Goal: Task Accomplishment & Management: Manage account settings

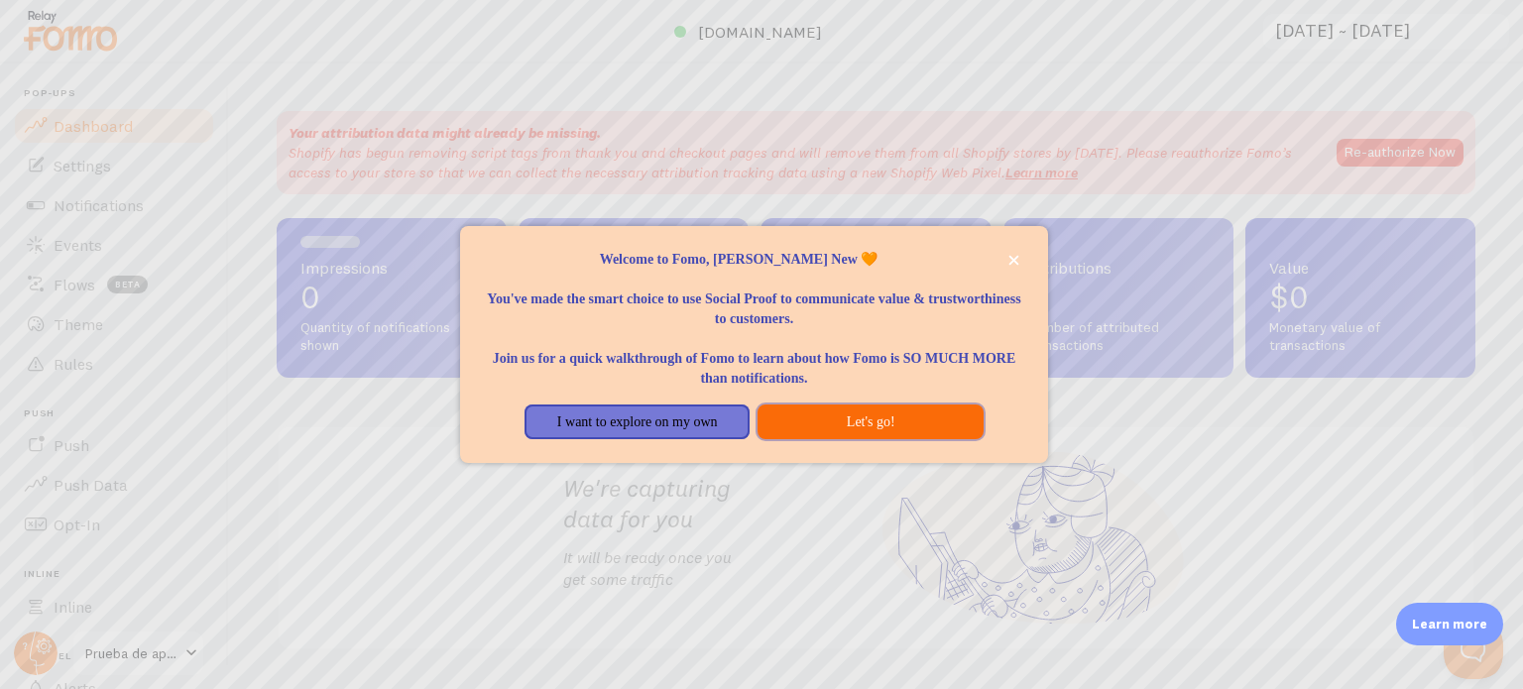
click at [830, 418] on button "Let's go!" at bounding box center [870, 423] width 225 height 36
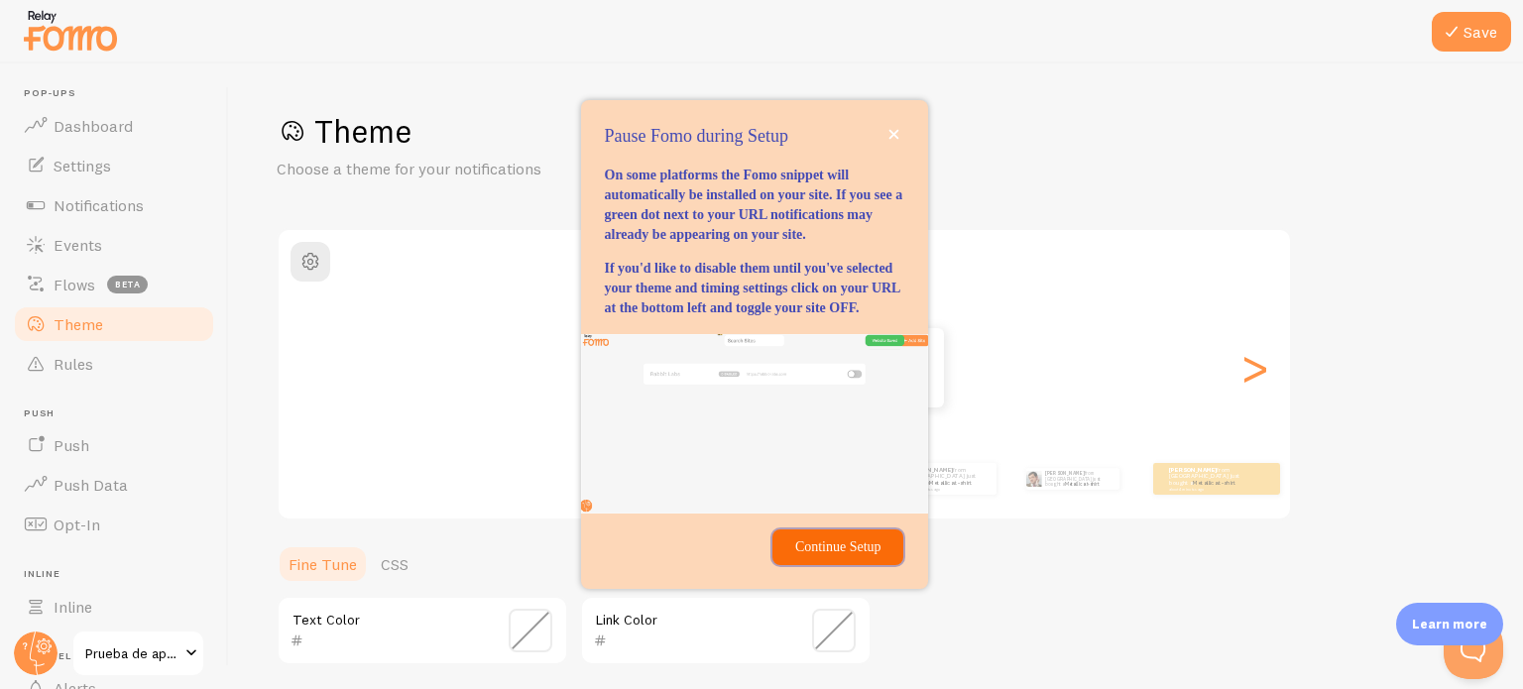
click at [781, 565] on button "Continue Setup" at bounding box center [838, 548] width 131 height 36
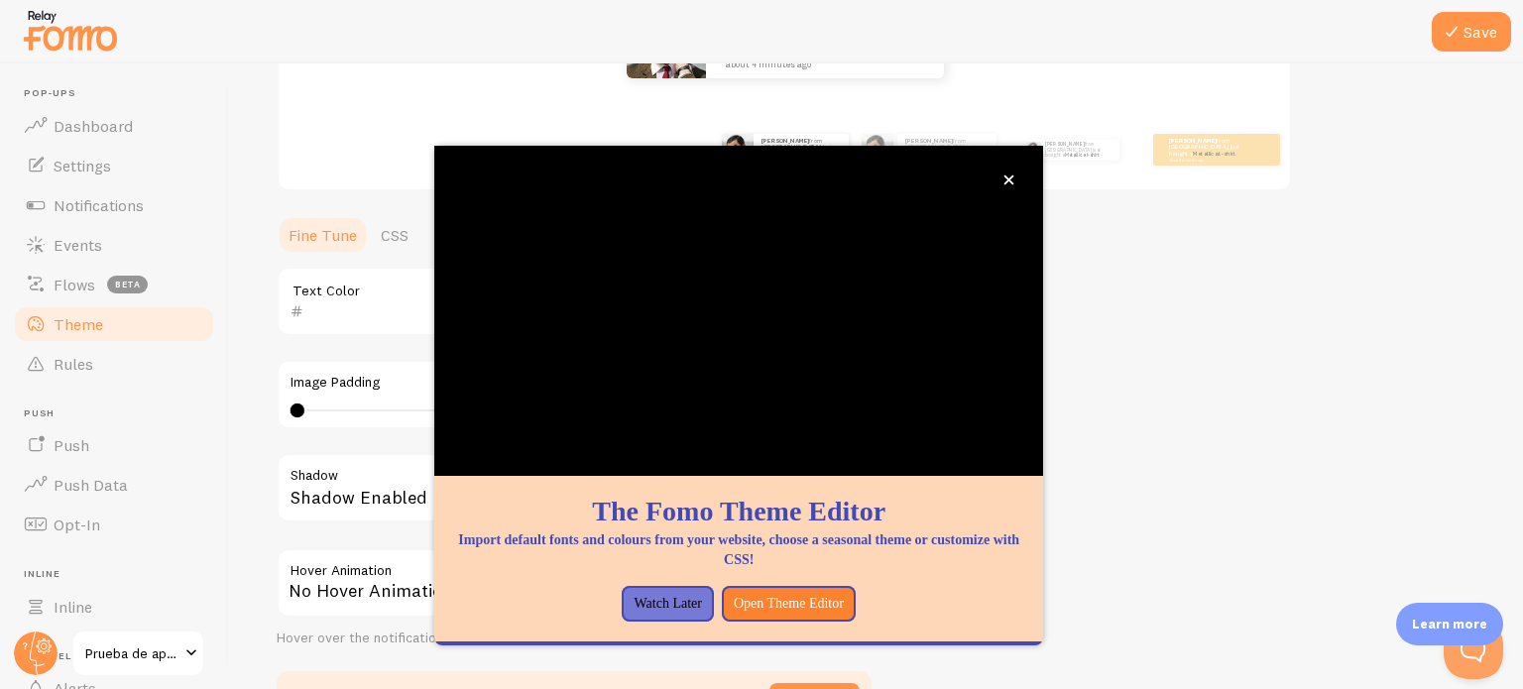
scroll to position [333, 0]
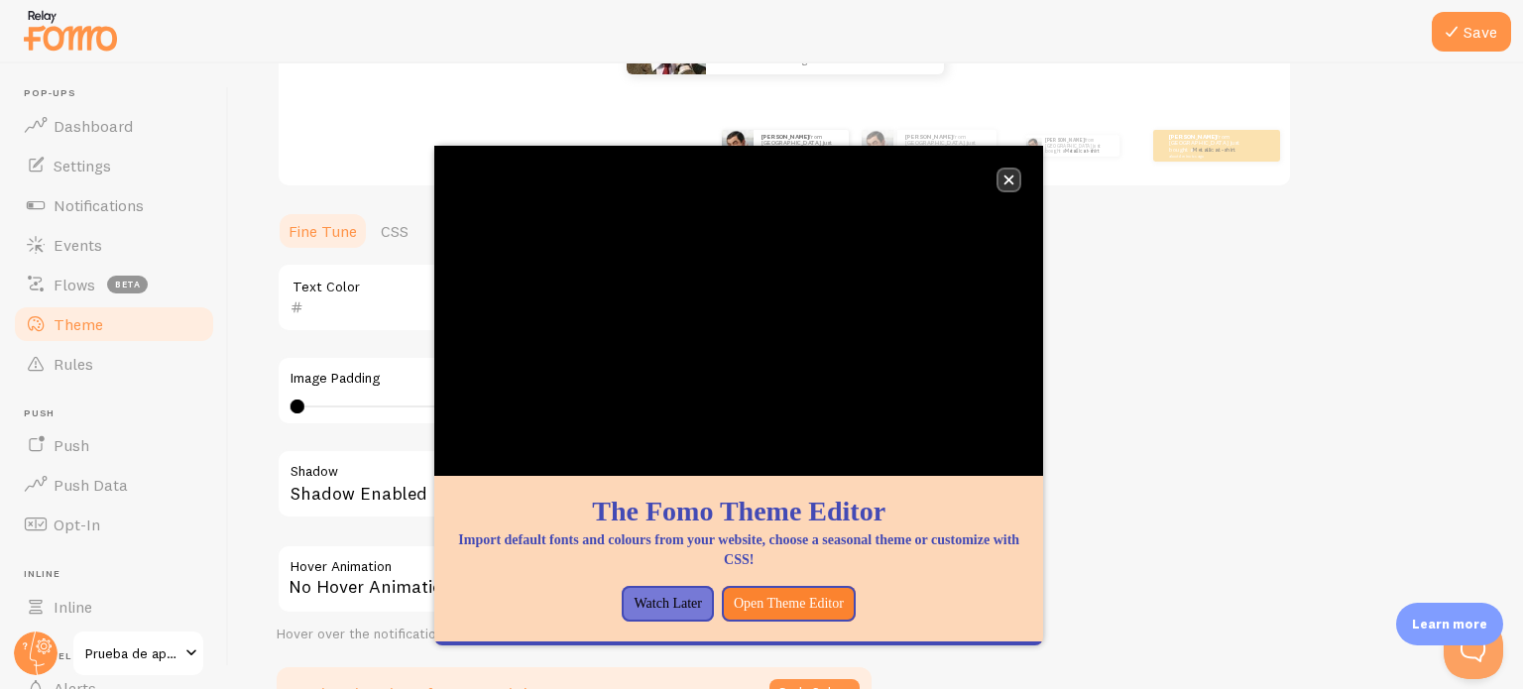
click at [1003, 182] on button "close," at bounding box center [1009, 180] width 21 height 21
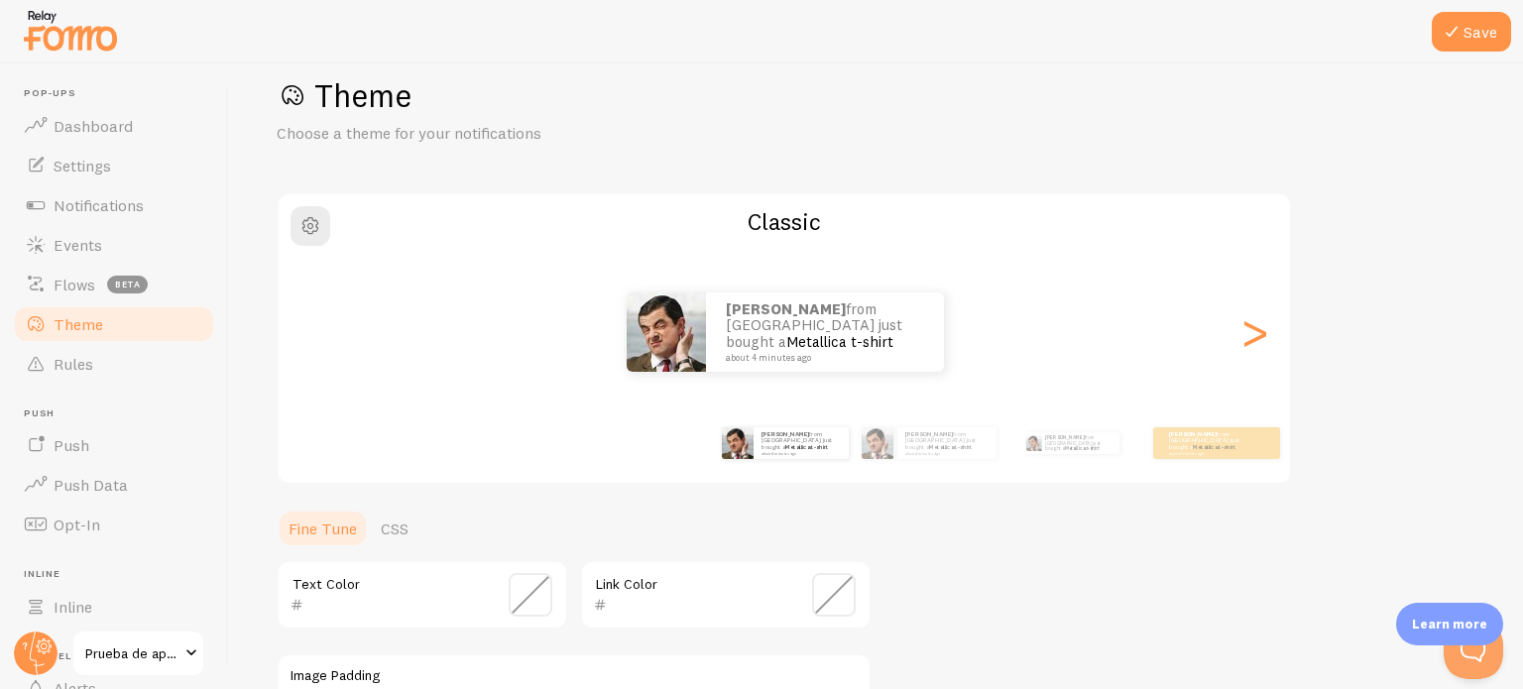
scroll to position [0, 0]
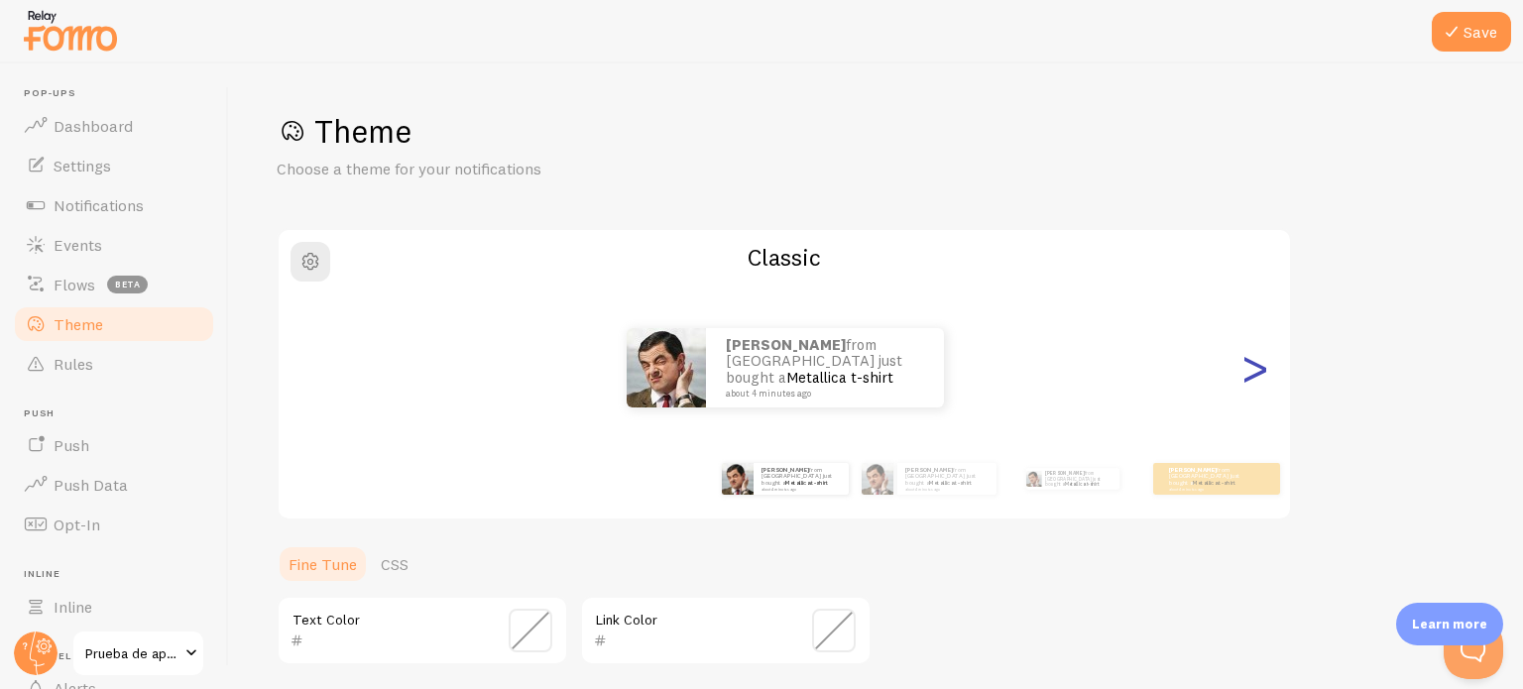
click at [1254, 372] on div ">" at bounding box center [1255, 368] width 24 height 143
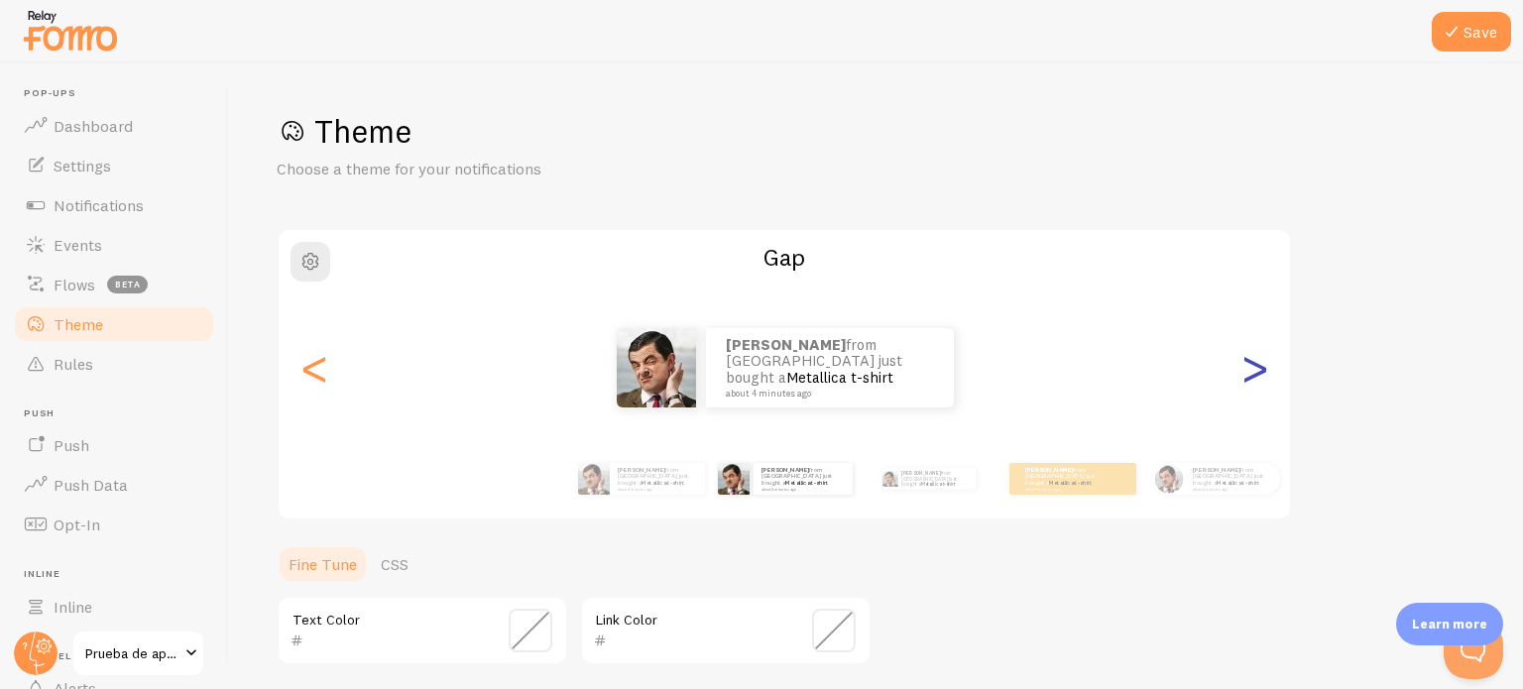
click at [1254, 372] on div ">" at bounding box center [1255, 368] width 24 height 143
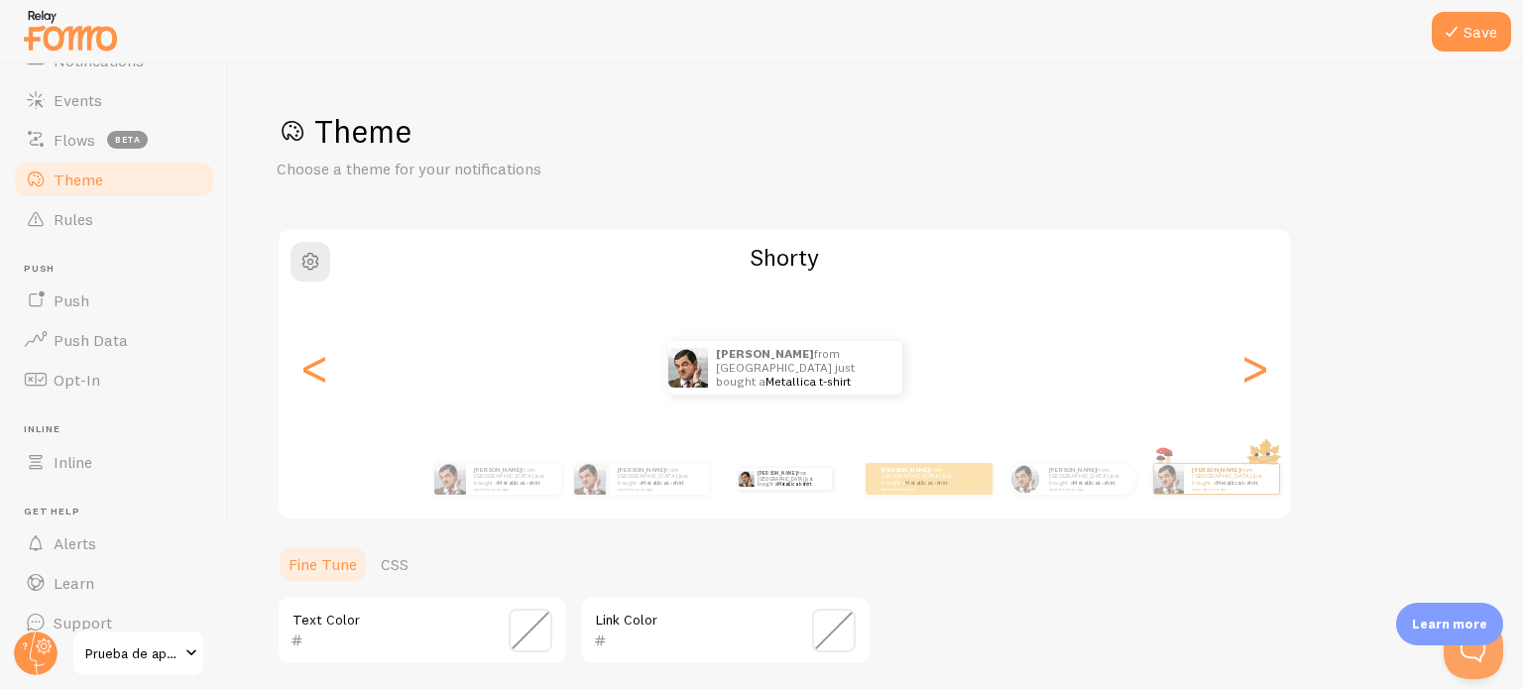
scroll to position [170, 0]
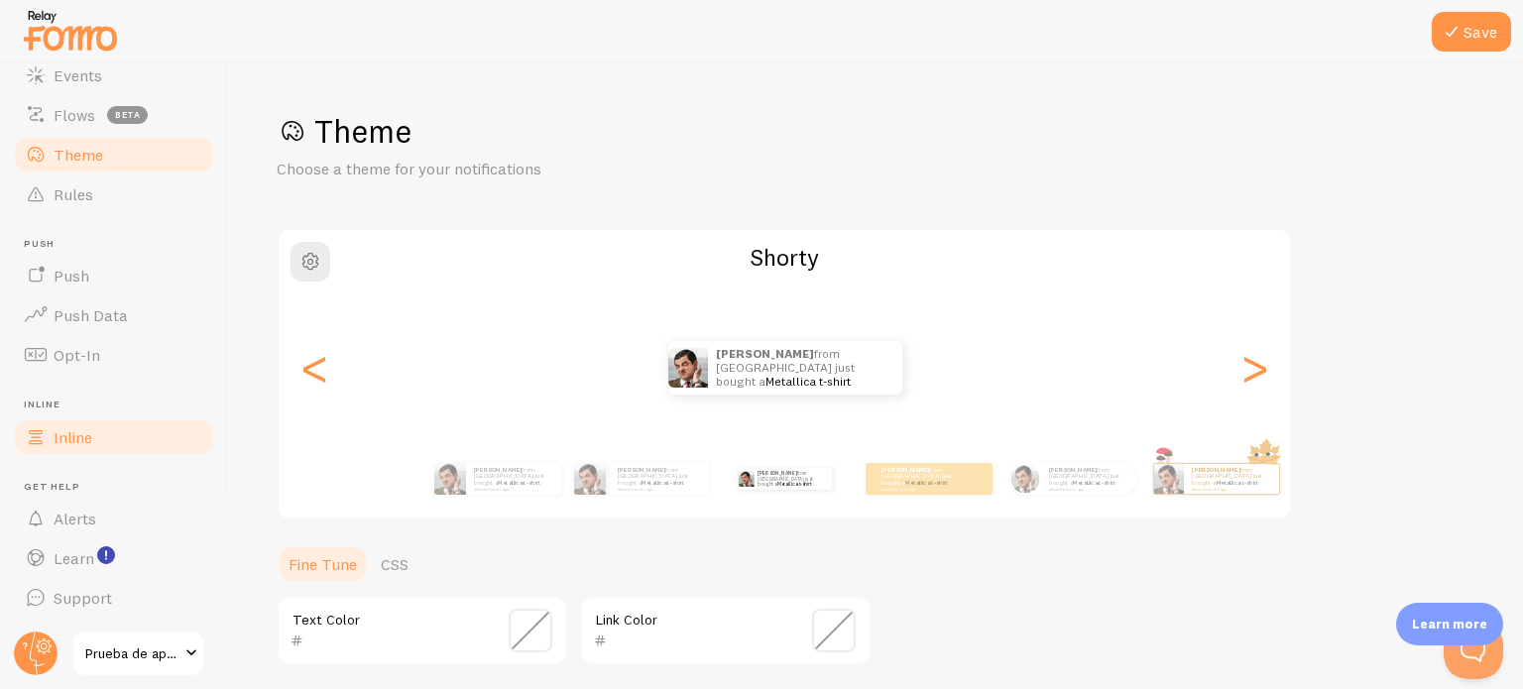
click at [99, 443] on link "Inline" at bounding box center [114, 438] width 204 height 40
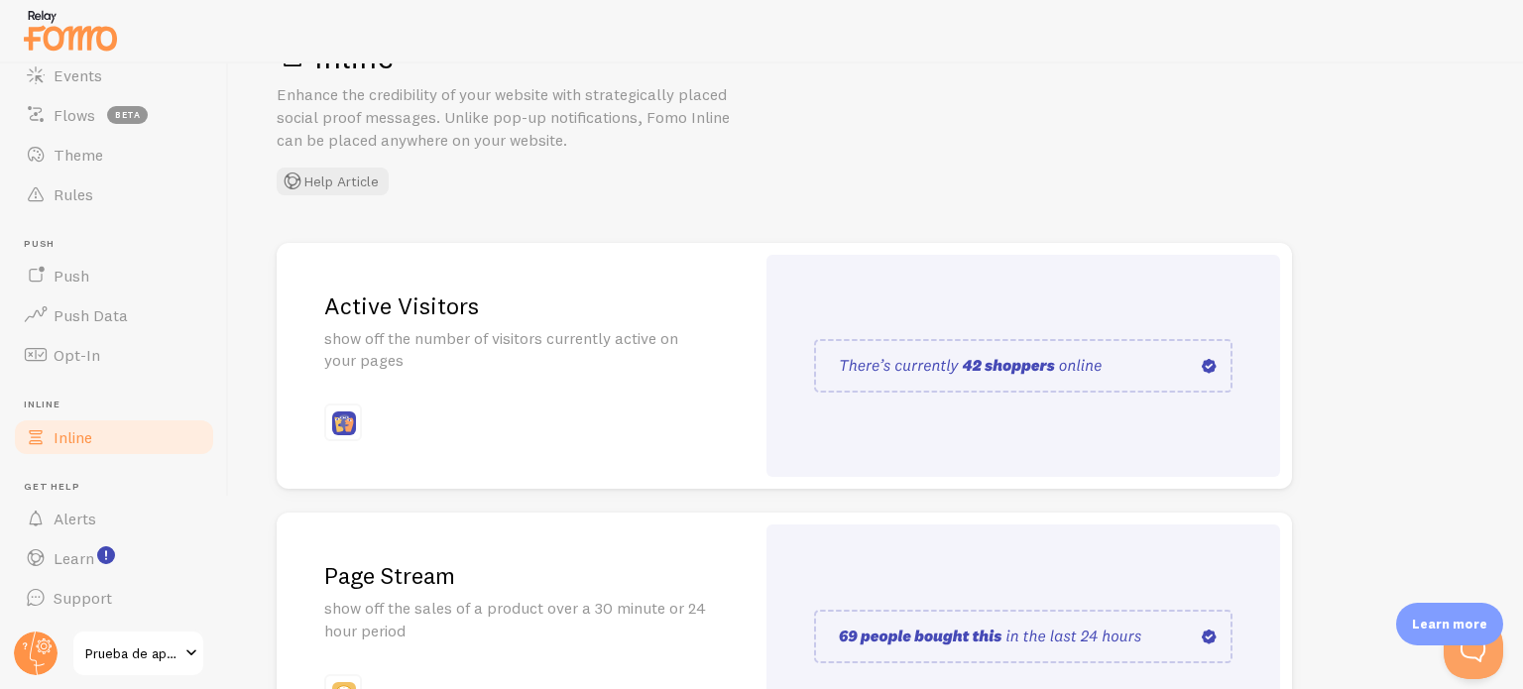
scroll to position [77, 0]
click at [501, 414] on div "Active Visitors show off the number of visitors currently active on your pages" at bounding box center [516, 363] width 478 height 247
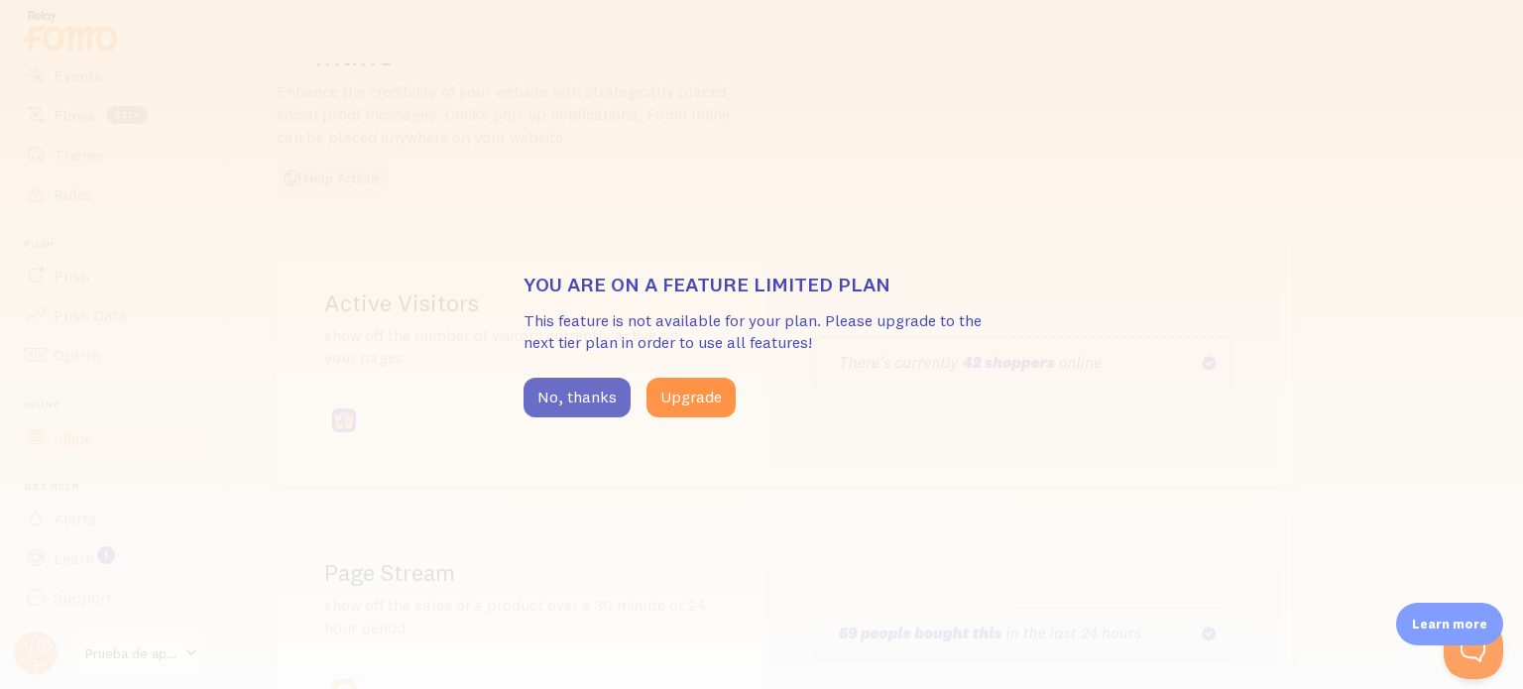
click at [556, 400] on button "No, thanks" at bounding box center [577, 398] width 107 height 40
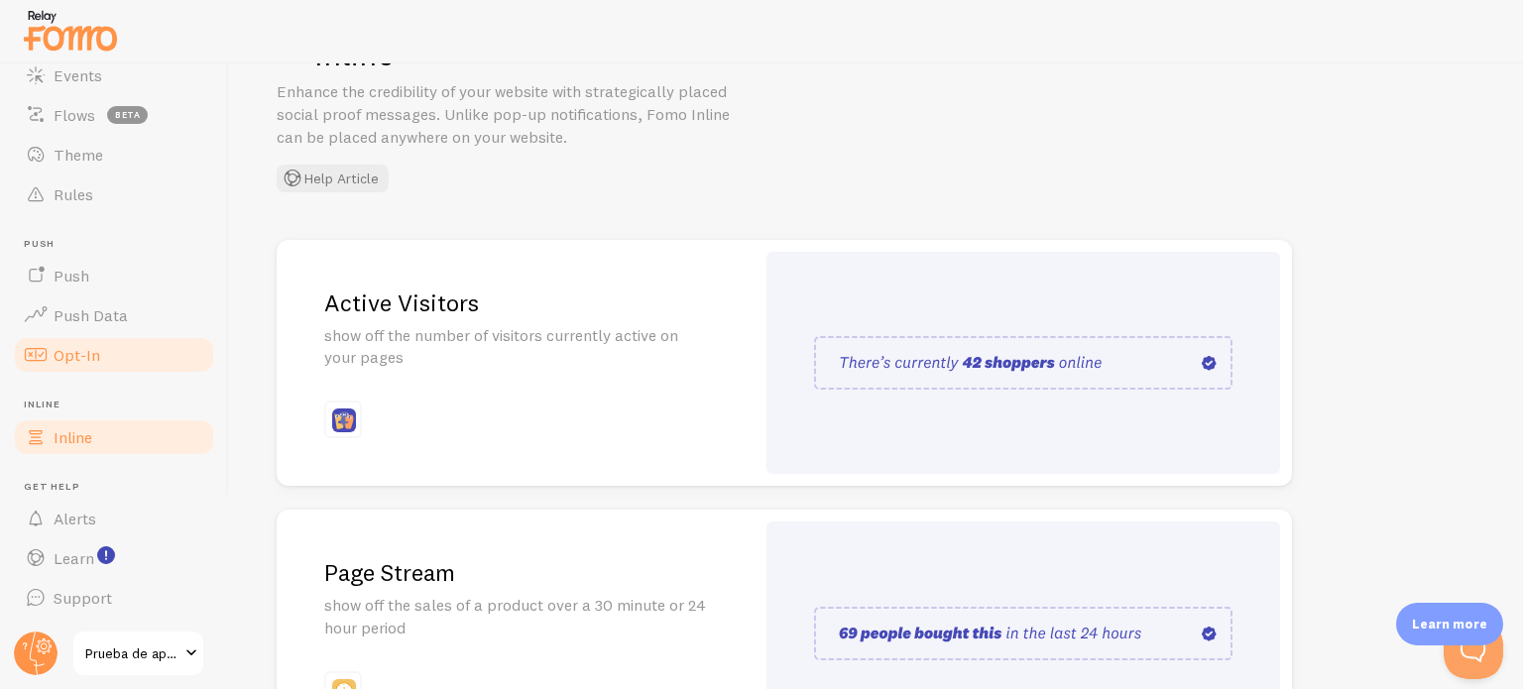
click at [116, 362] on link "Opt-In" at bounding box center [114, 355] width 204 height 40
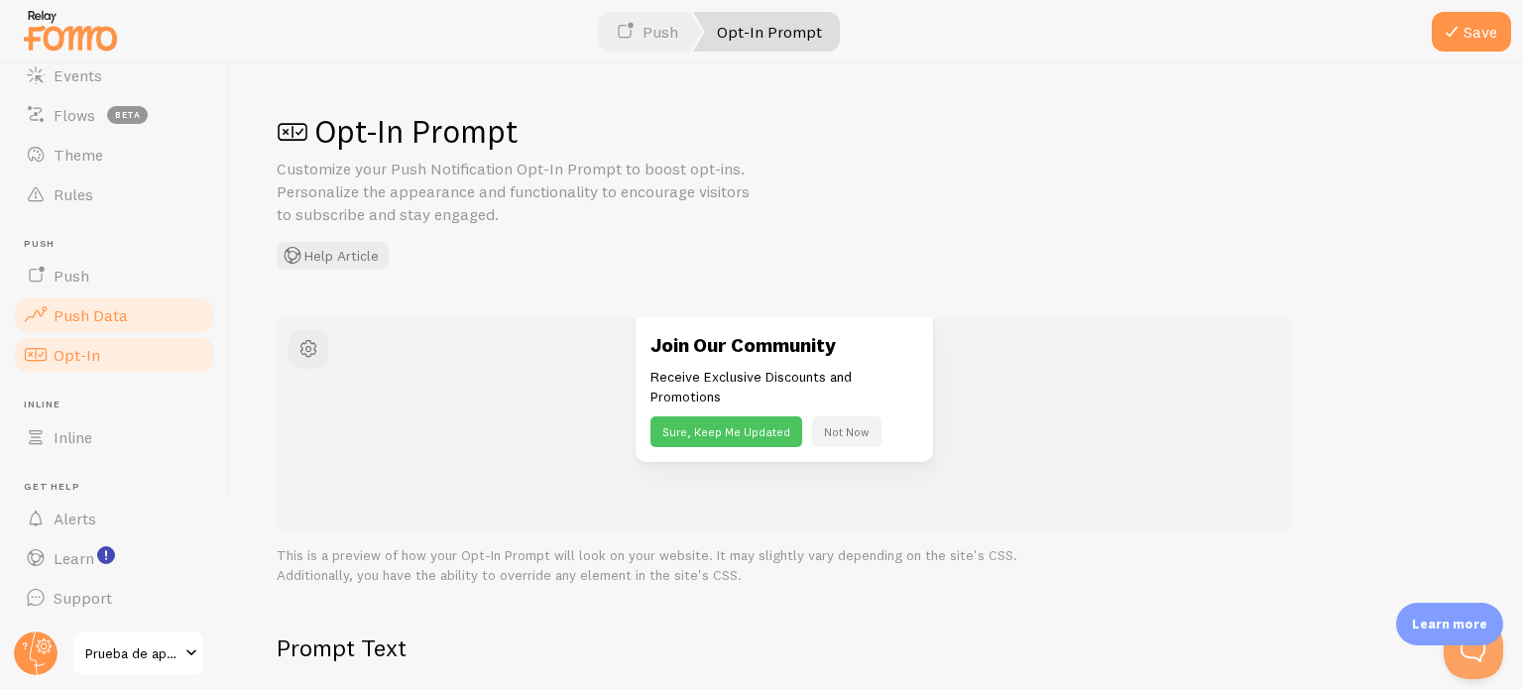
click at [115, 324] on span "Push Data" at bounding box center [91, 315] width 74 height 20
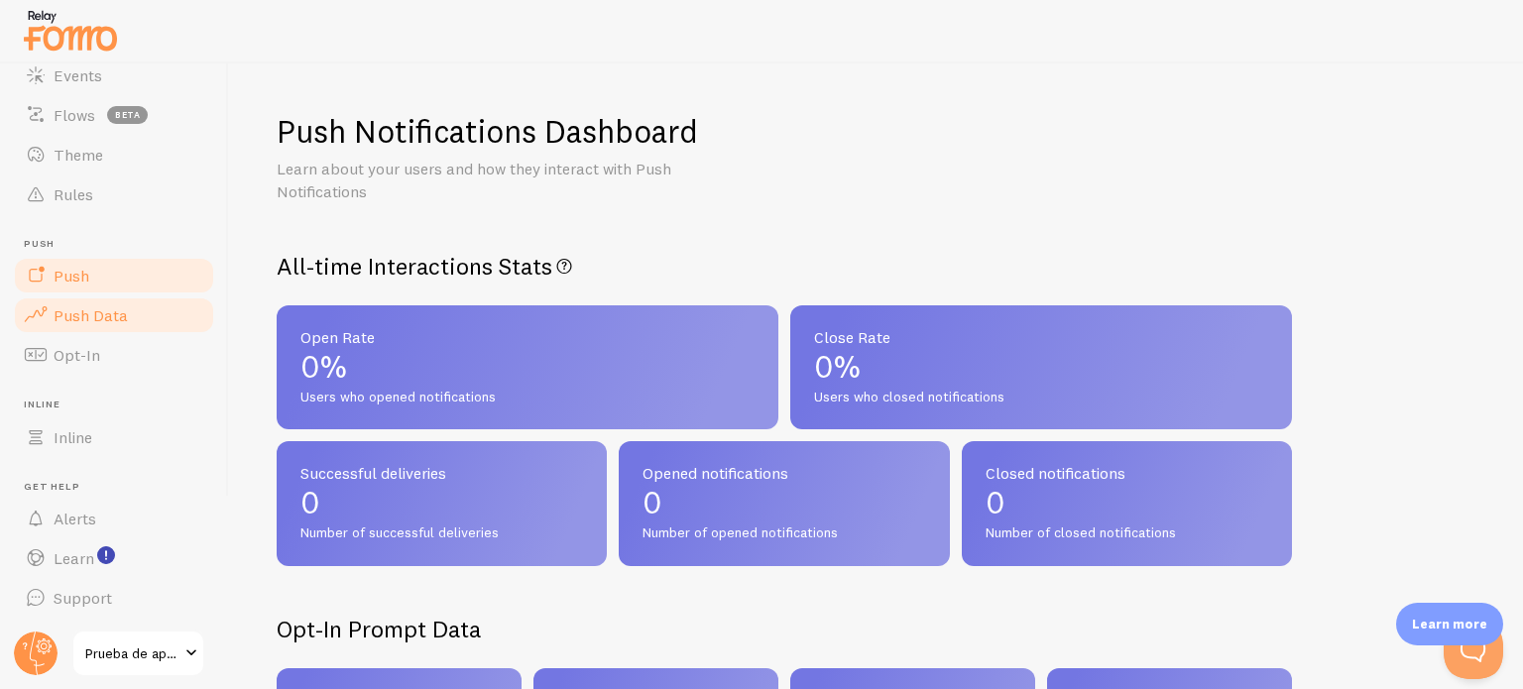
click at [129, 274] on link "Push" at bounding box center [114, 276] width 204 height 40
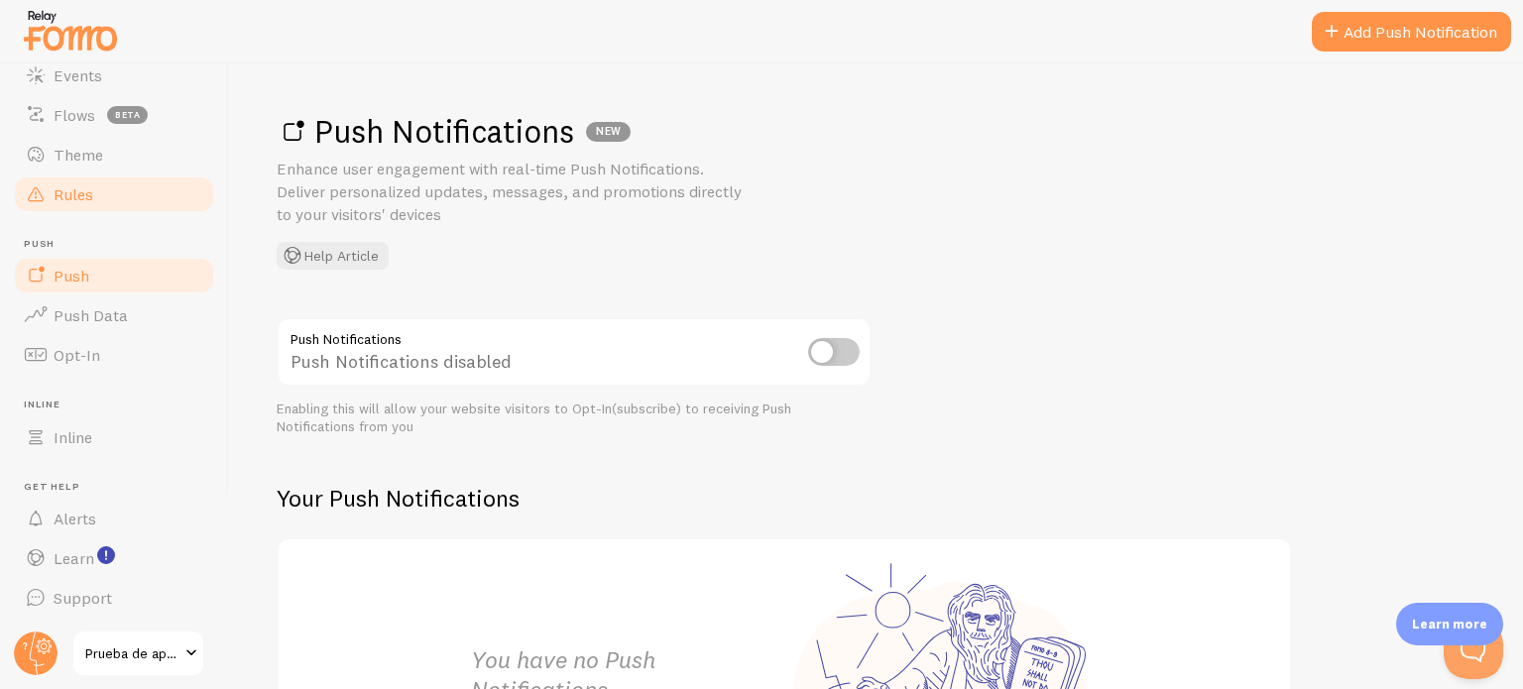
click at [78, 185] on span "Rules" at bounding box center [74, 194] width 40 height 20
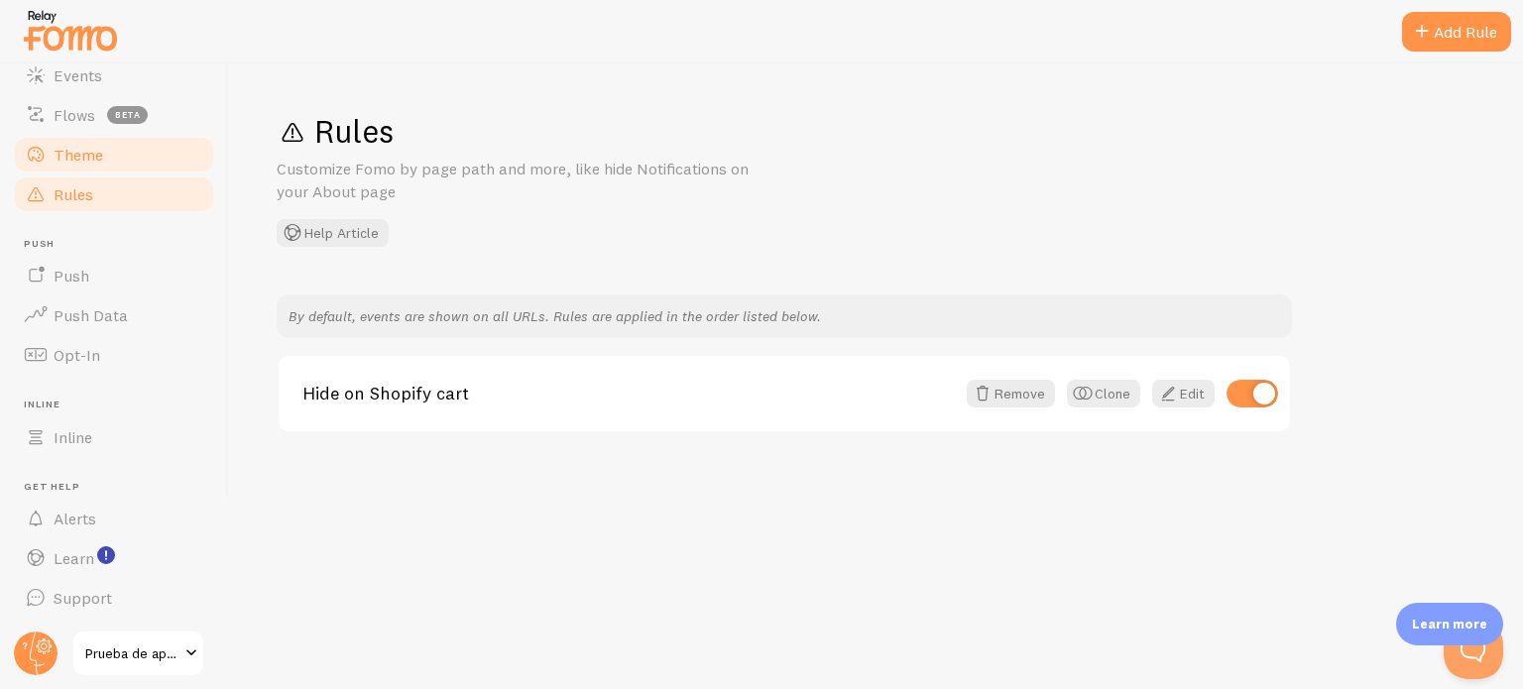
click at [153, 145] on link "Theme" at bounding box center [114, 155] width 204 height 40
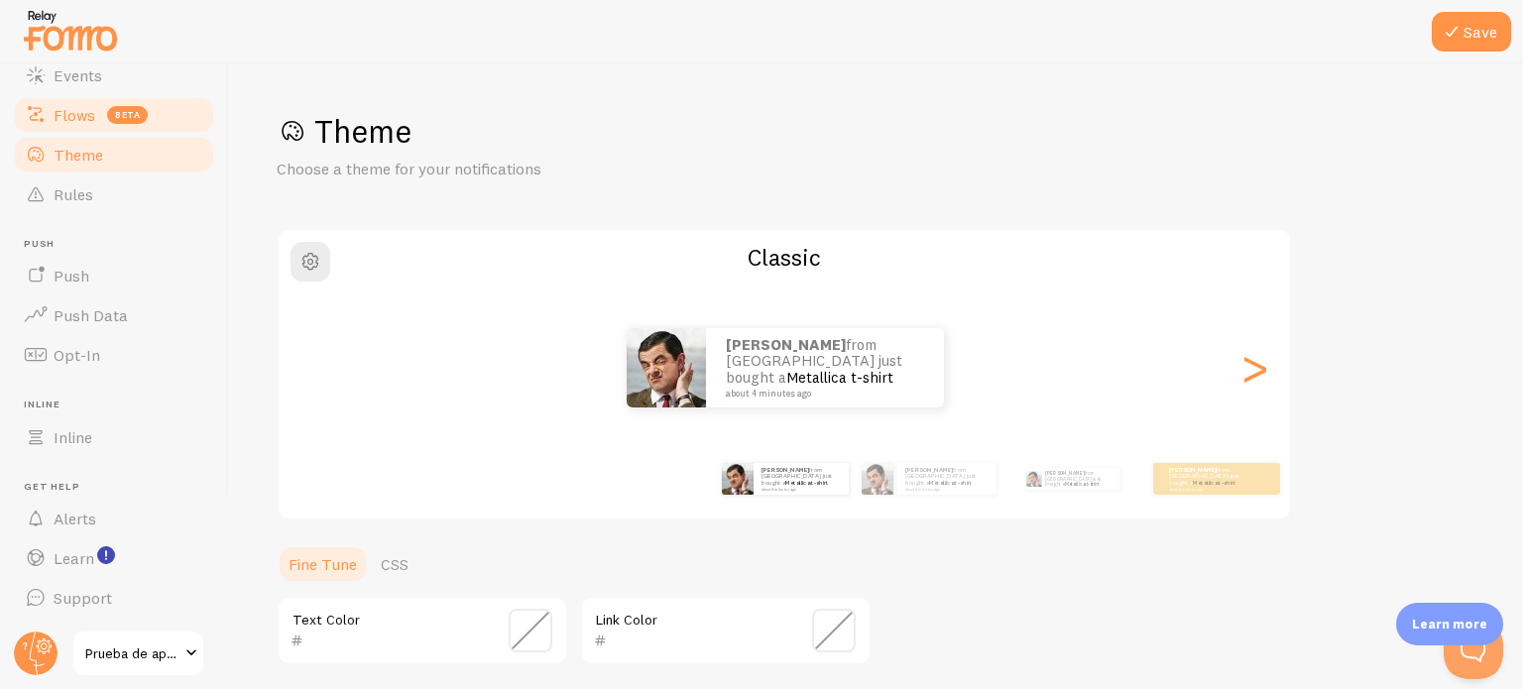
click at [69, 121] on span "Flows" at bounding box center [75, 115] width 42 height 20
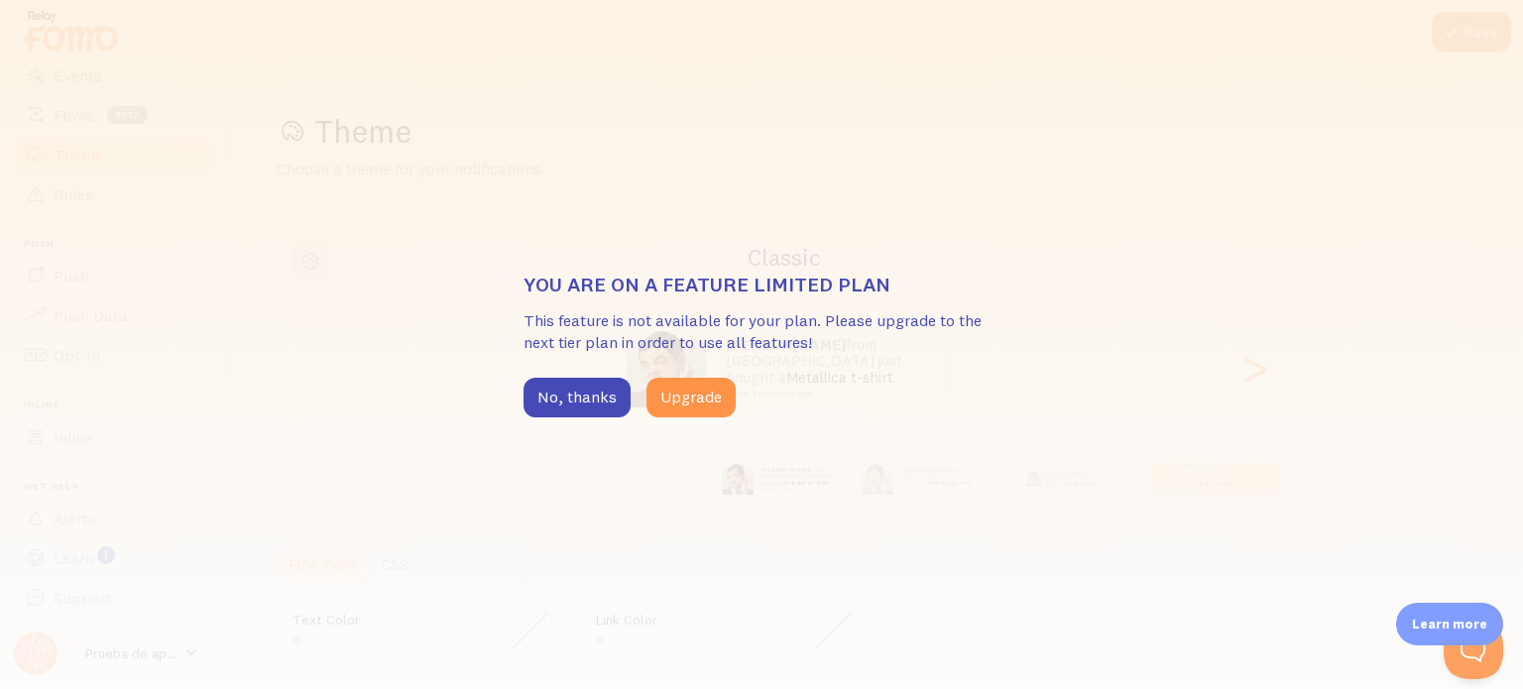
click at [356, 493] on div "You are on a feature limited plan This feature is not available for your plan. …" at bounding box center [761, 344] width 1523 height 689
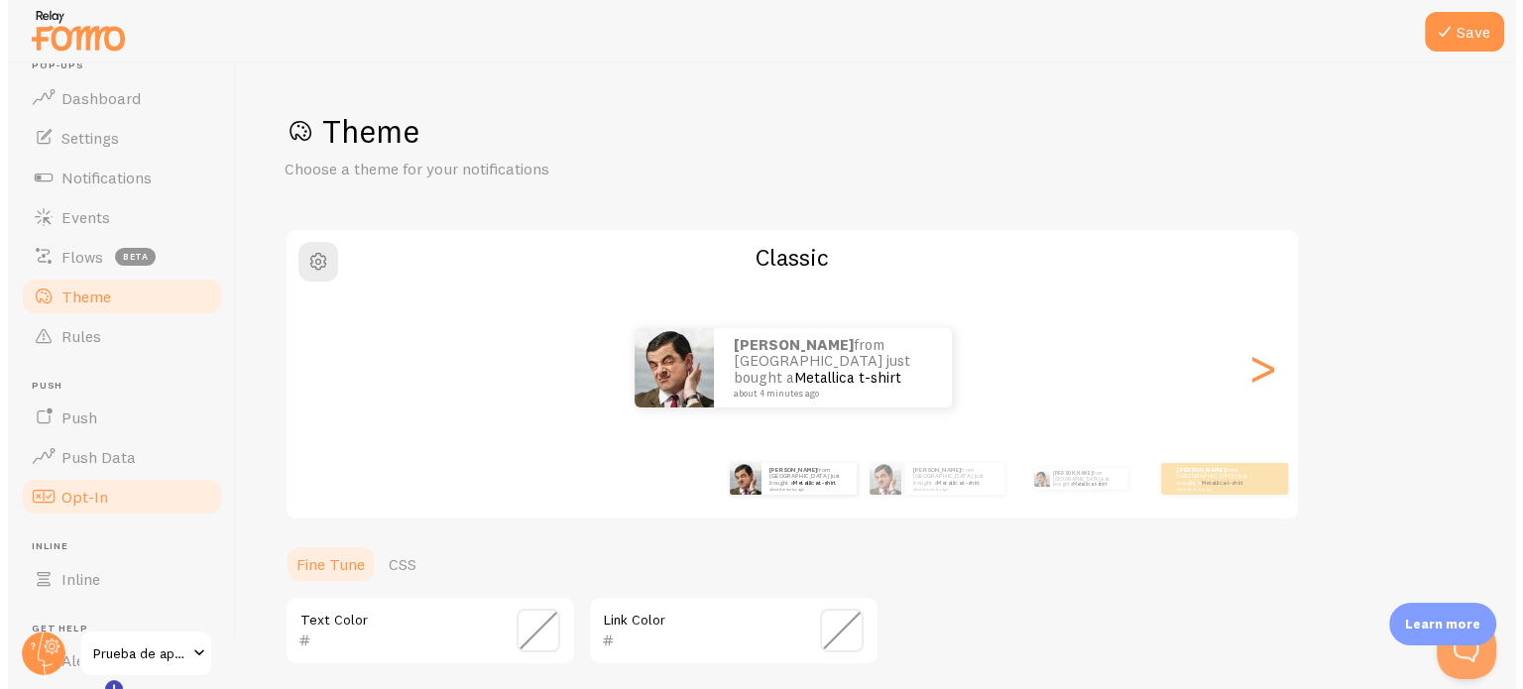
scroll to position [18, 0]
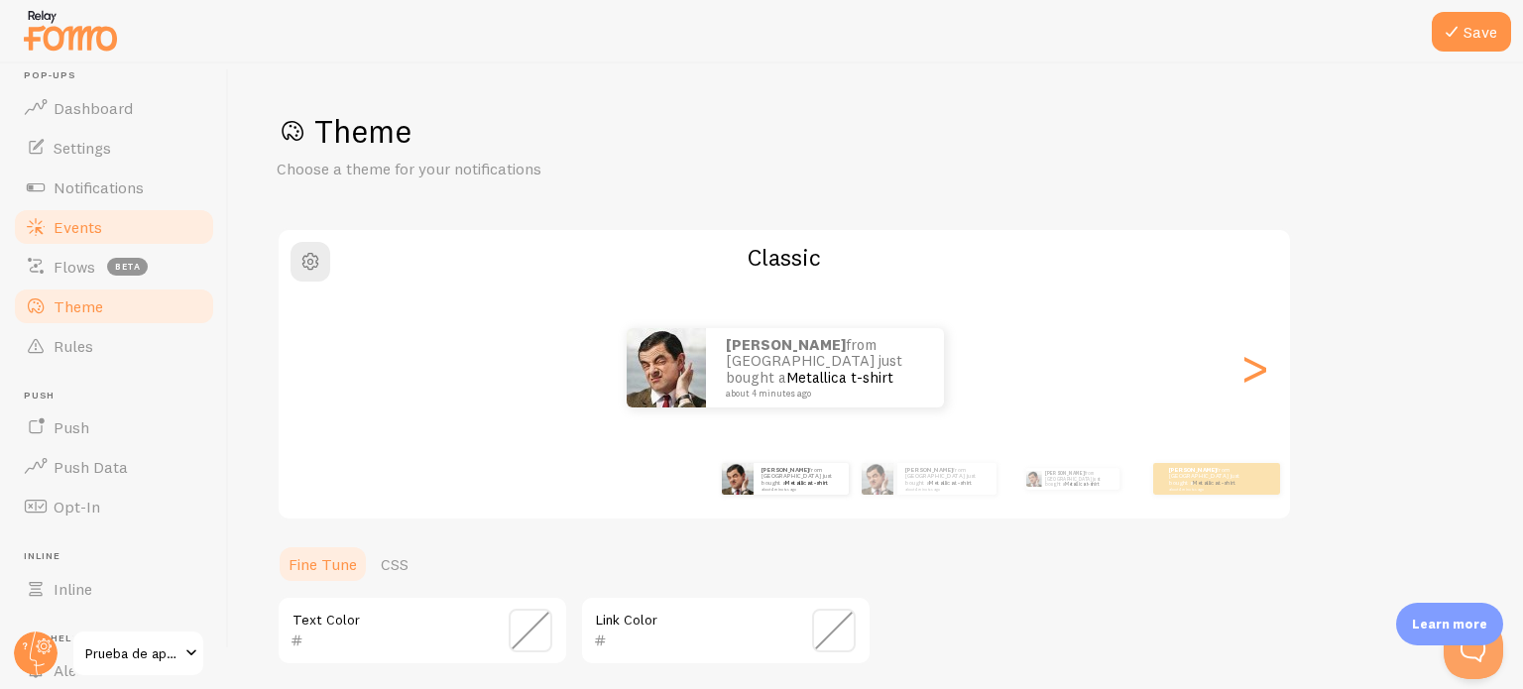
drag, startPoint x: 149, startPoint y: 339, endPoint x: 101, endPoint y: 225, distance: 123.6
click at [101, 225] on link "Events" at bounding box center [114, 227] width 204 height 40
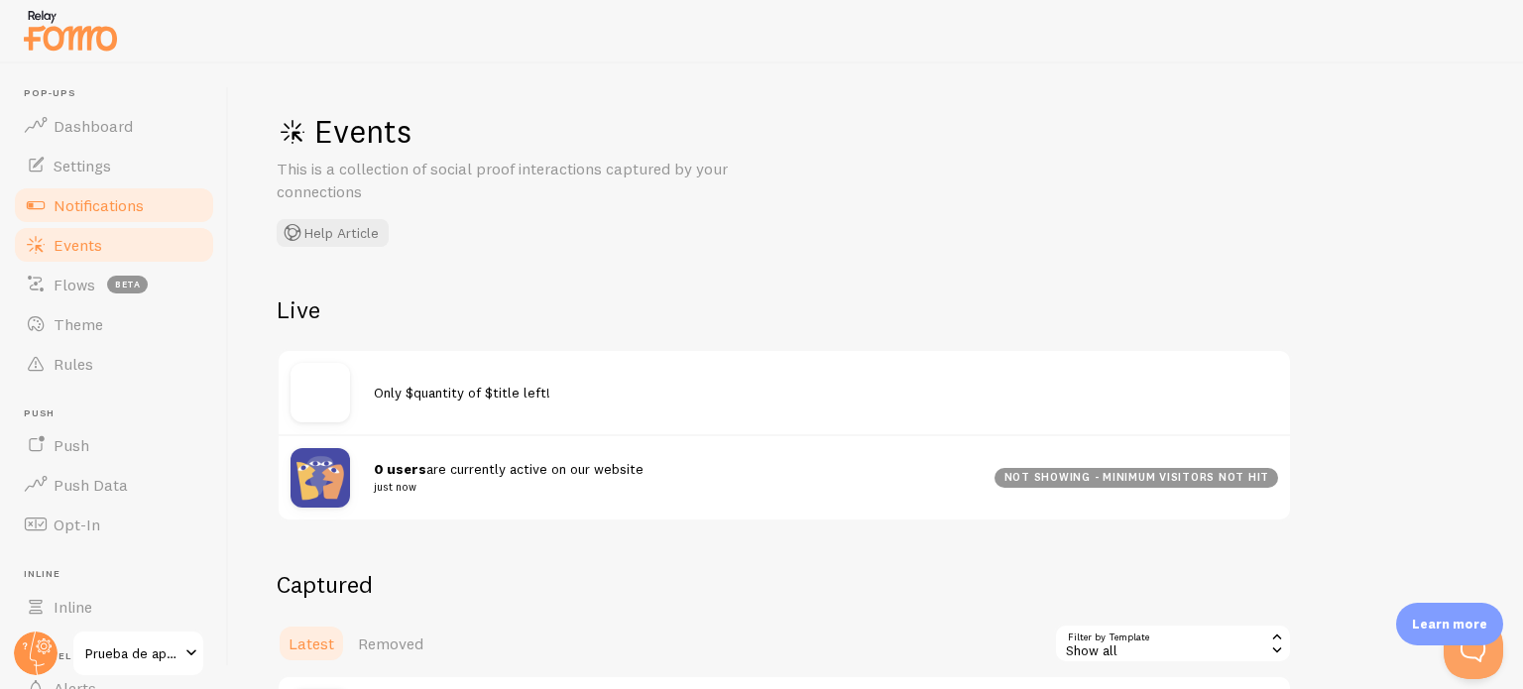
click at [95, 221] on link "Notifications" at bounding box center [114, 205] width 204 height 40
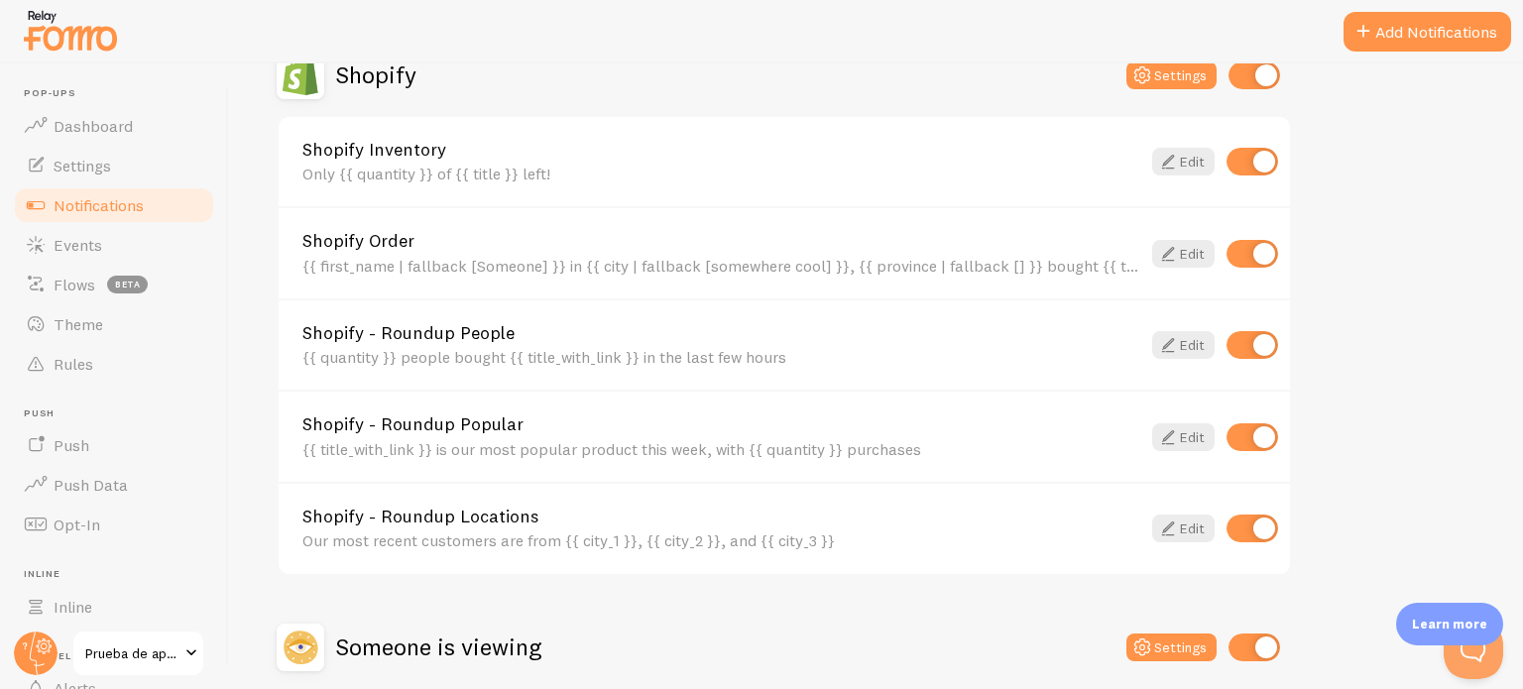
scroll to position [902, 0]
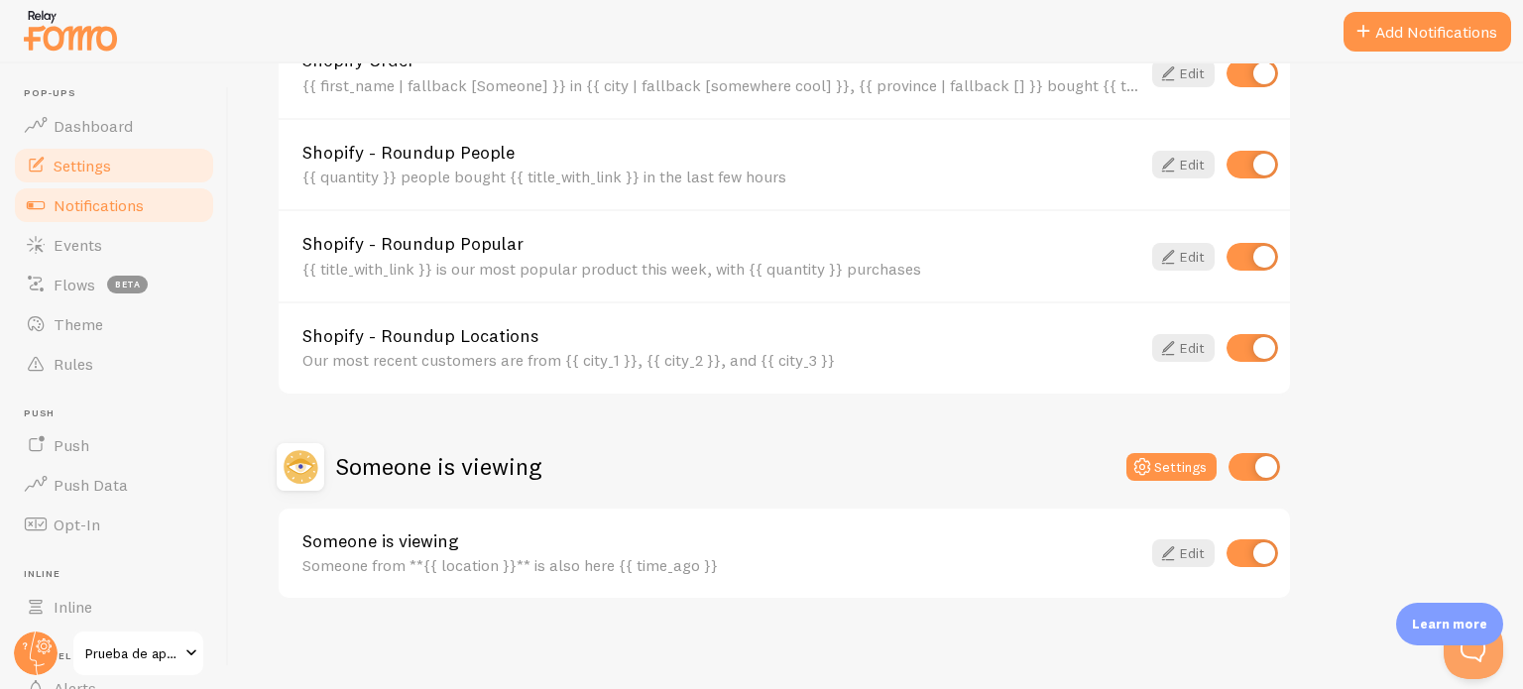
click at [103, 160] on span "Settings" at bounding box center [83, 166] width 58 height 20
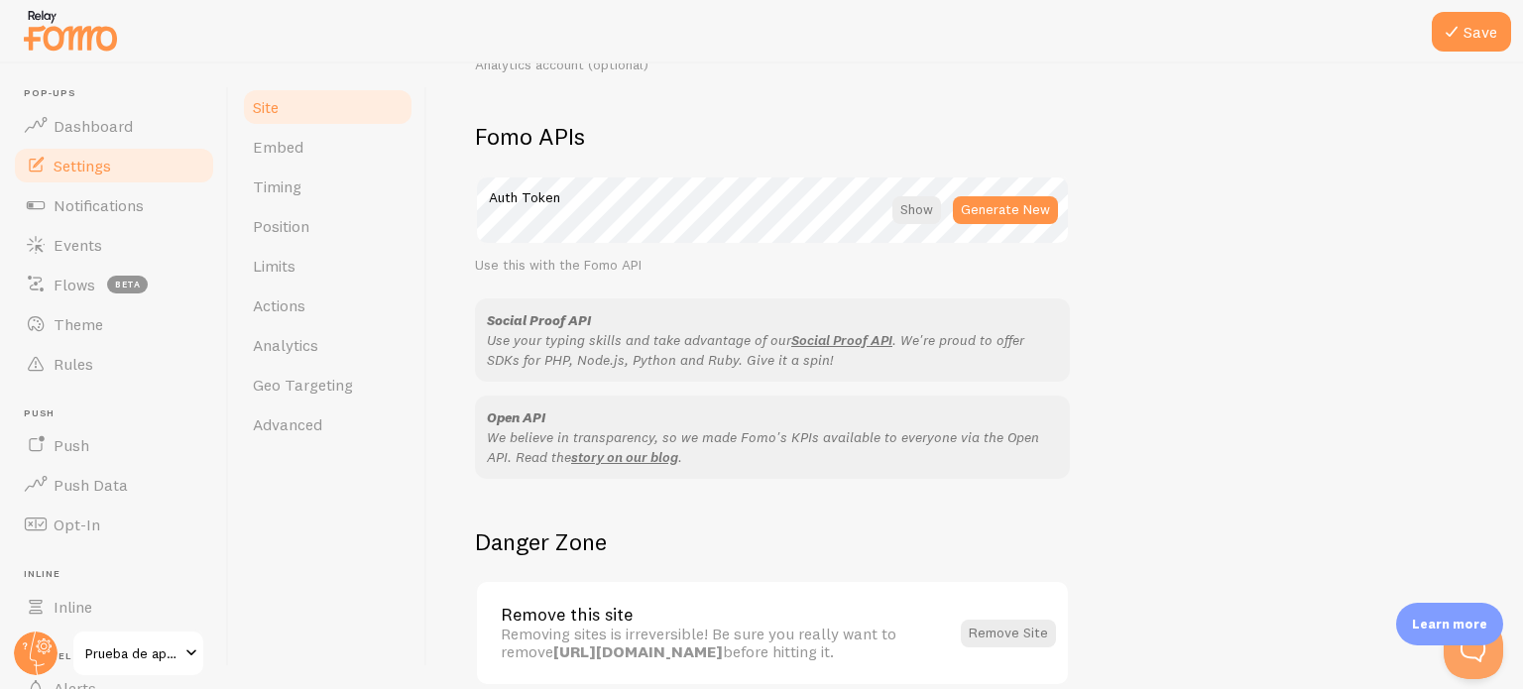
scroll to position [1099, 0]
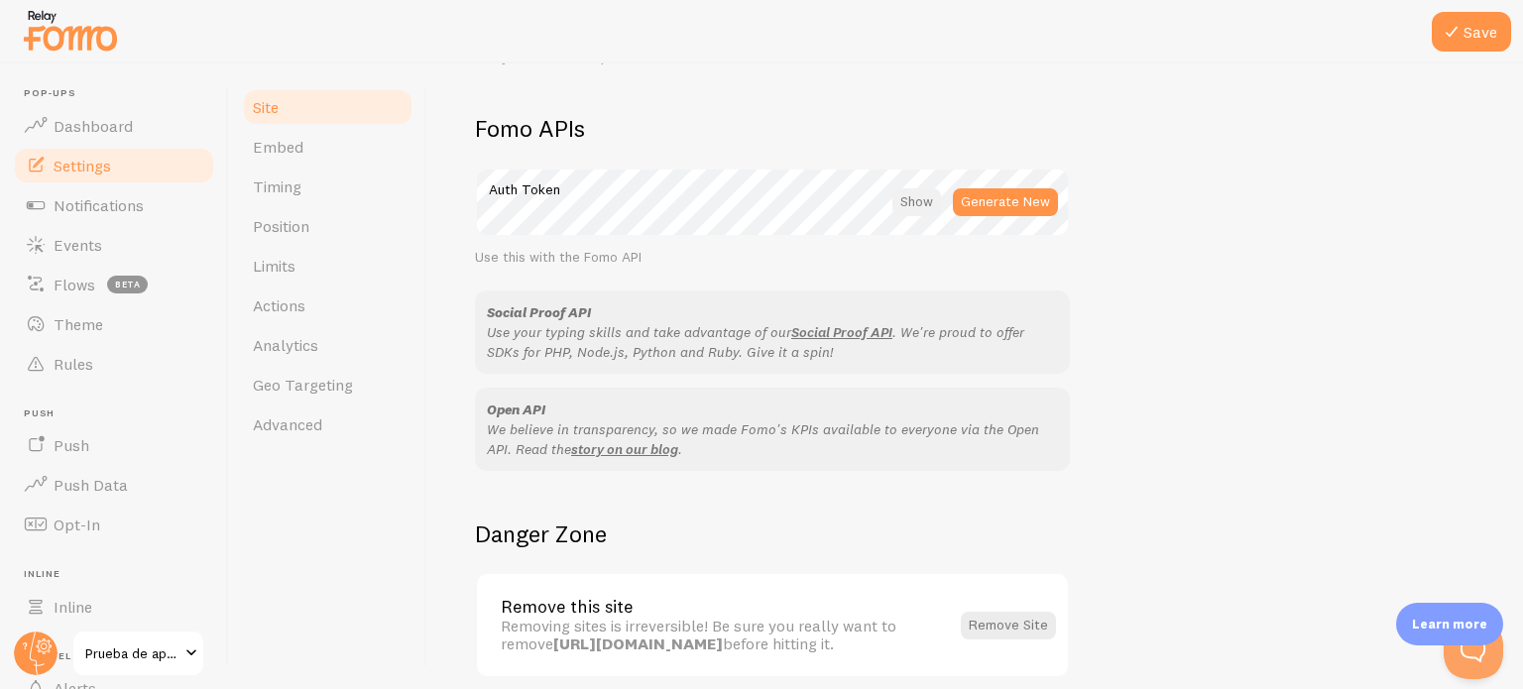
click at [920, 200] on div at bounding box center [917, 202] width 49 height 28
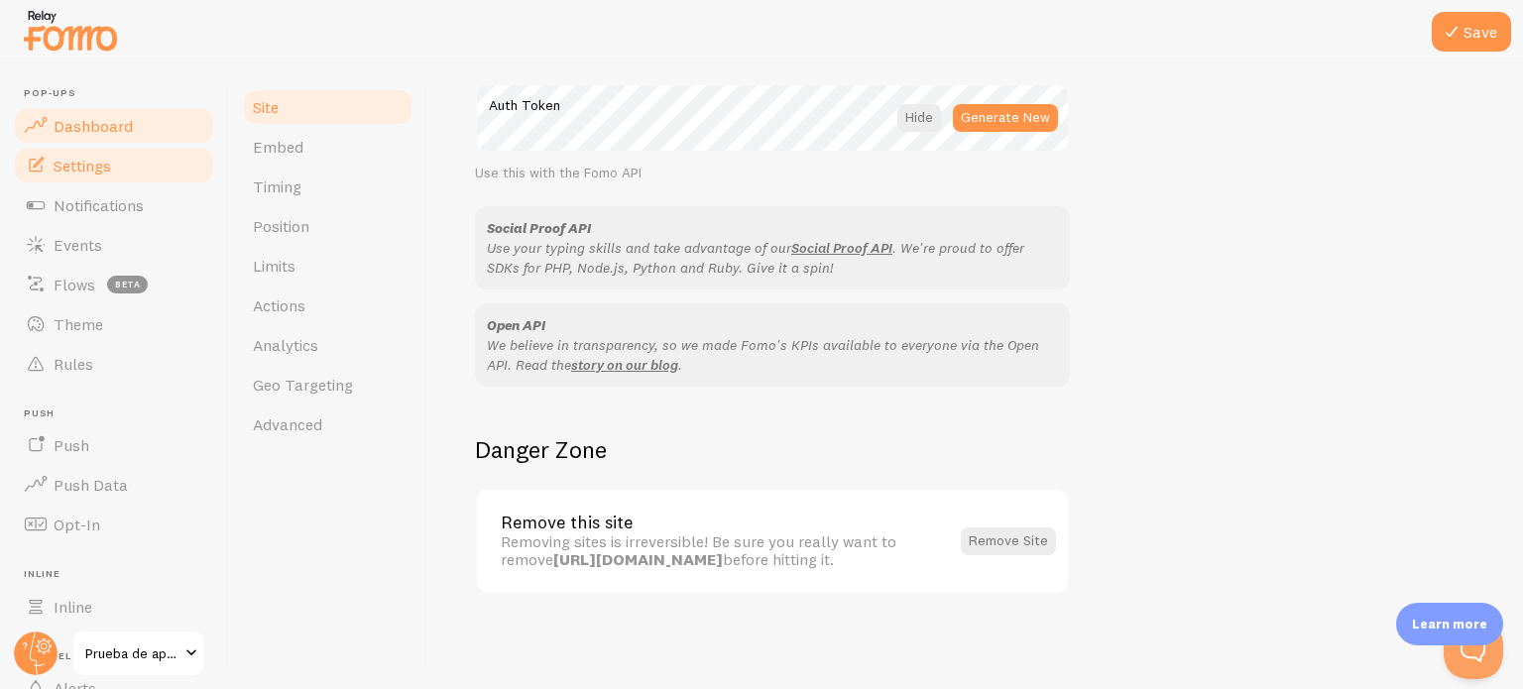
click at [67, 134] on span "Dashboard" at bounding box center [93, 126] width 79 height 20
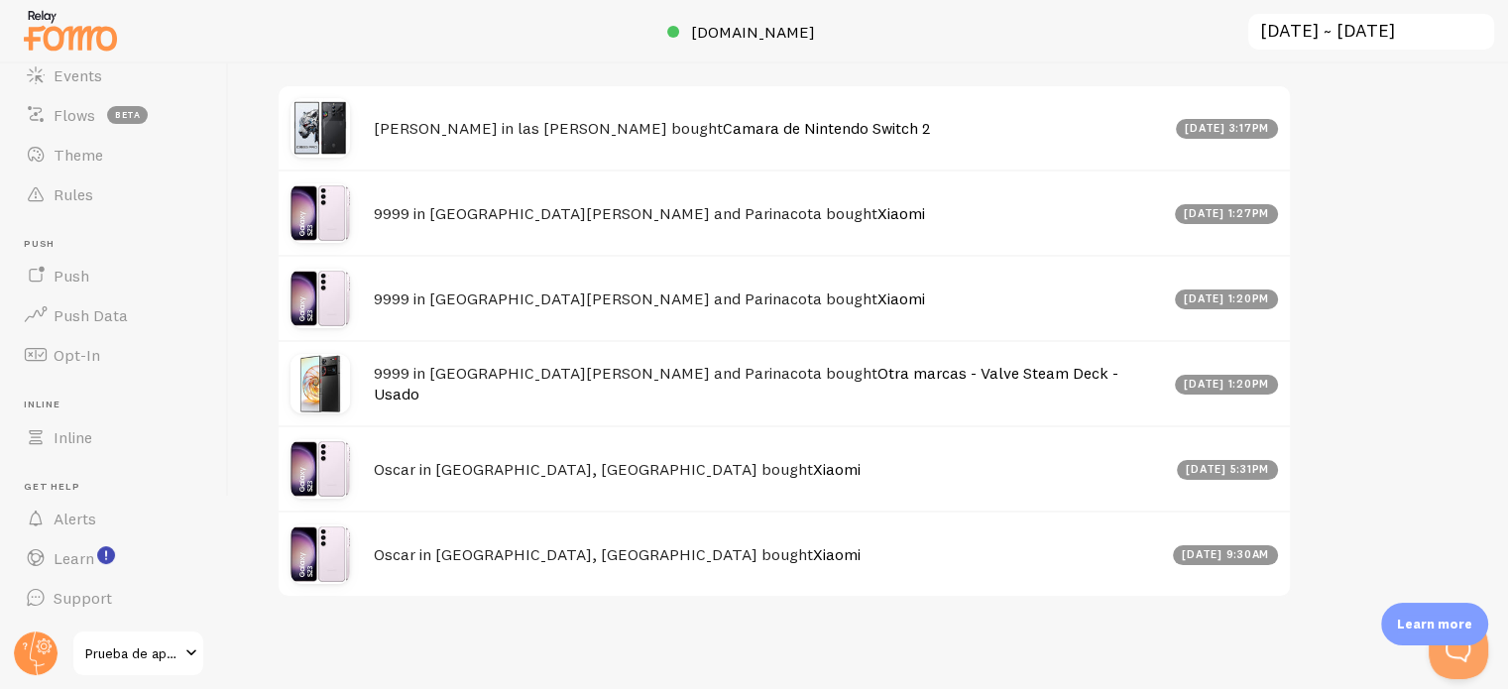
click at [115, 656] on span "Prueba de aplicaciones [DOMAIN_NAME]" at bounding box center [132, 654] width 94 height 24
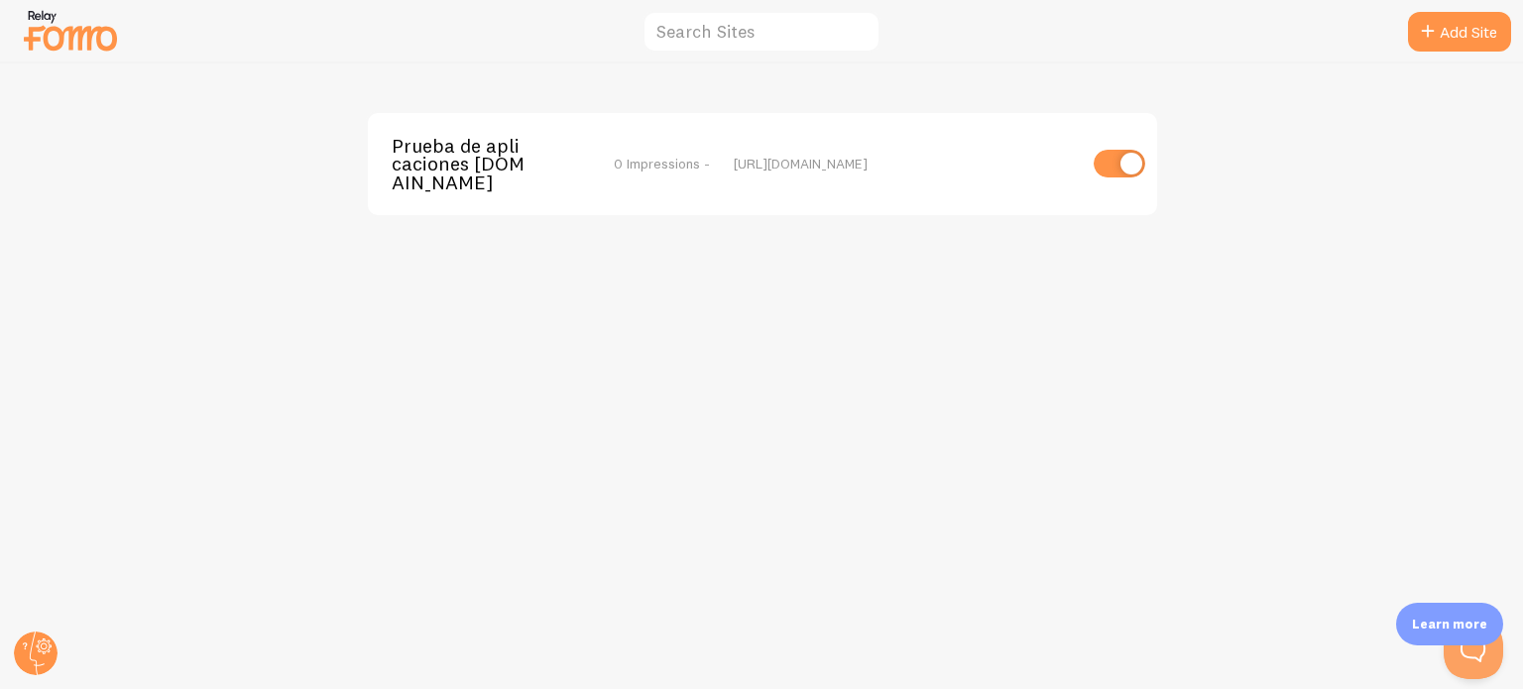
click at [1114, 162] on input "checkbox" at bounding box center [1120, 164] width 52 height 28
checkbox input "false"
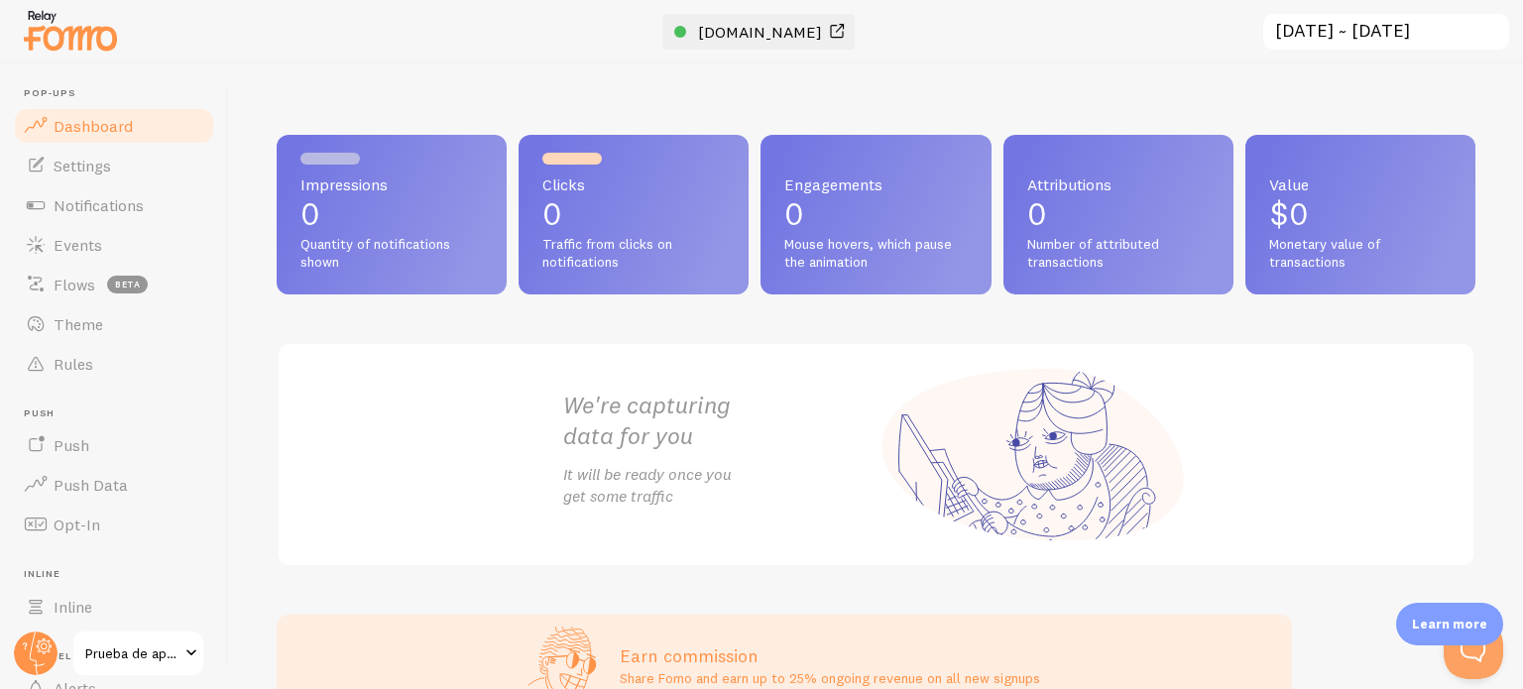
click at [785, 35] on span "[DOMAIN_NAME]" at bounding box center [760, 32] width 124 height 20
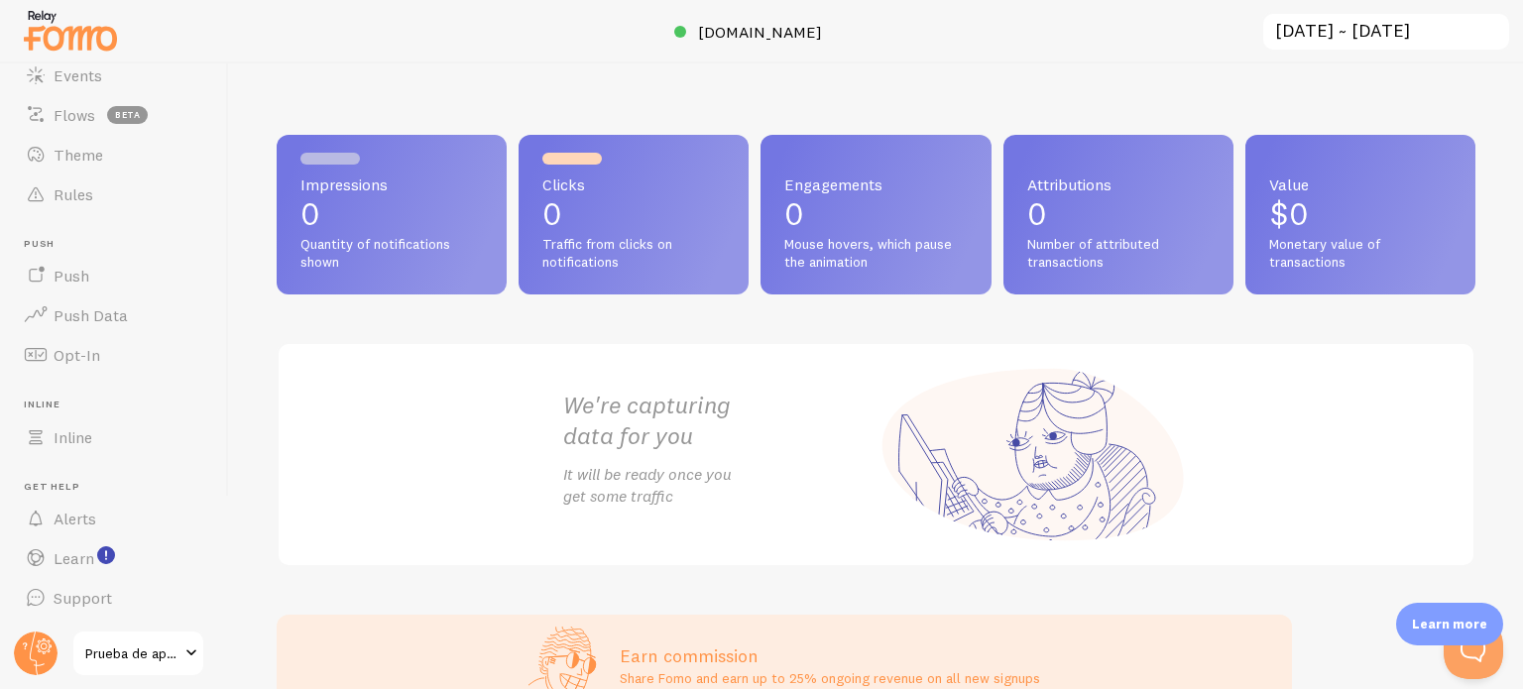
click at [175, 650] on span "Prueba de aplicaciones [DOMAIN_NAME]" at bounding box center [132, 654] width 94 height 24
